Goal: Submit feedback/report problem: Submit feedback/report problem

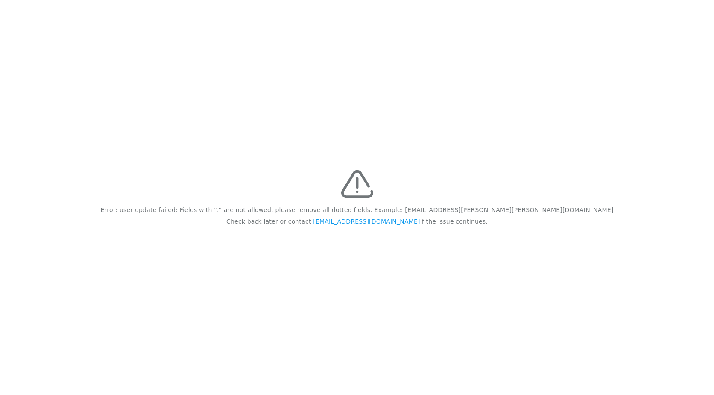
drag, startPoint x: 141, startPoint y: 162, endPoint x: 462, endPoint y: 240, distance: 330.3
click at [462, 240] on div "Error: user update failed: Fields with "." are not allowed, please remove all d…" at bounding box center [357, 197] width 714 height 395
drag, startPoint x: 462, startPoint y: 240, endPoint x: 397, endPoint y: 207, distance: 72.6
copy div "Error: user update failed: Fields with "." are not allowed, please remove all d…"
click at [656, 149] on div "Error: user update failed: Fields with "." are not allowed, please remove all d…" at bounding box center [357, 197] width 714 height 395
